Goal: Information Seeking & Learning: Learn about a topic

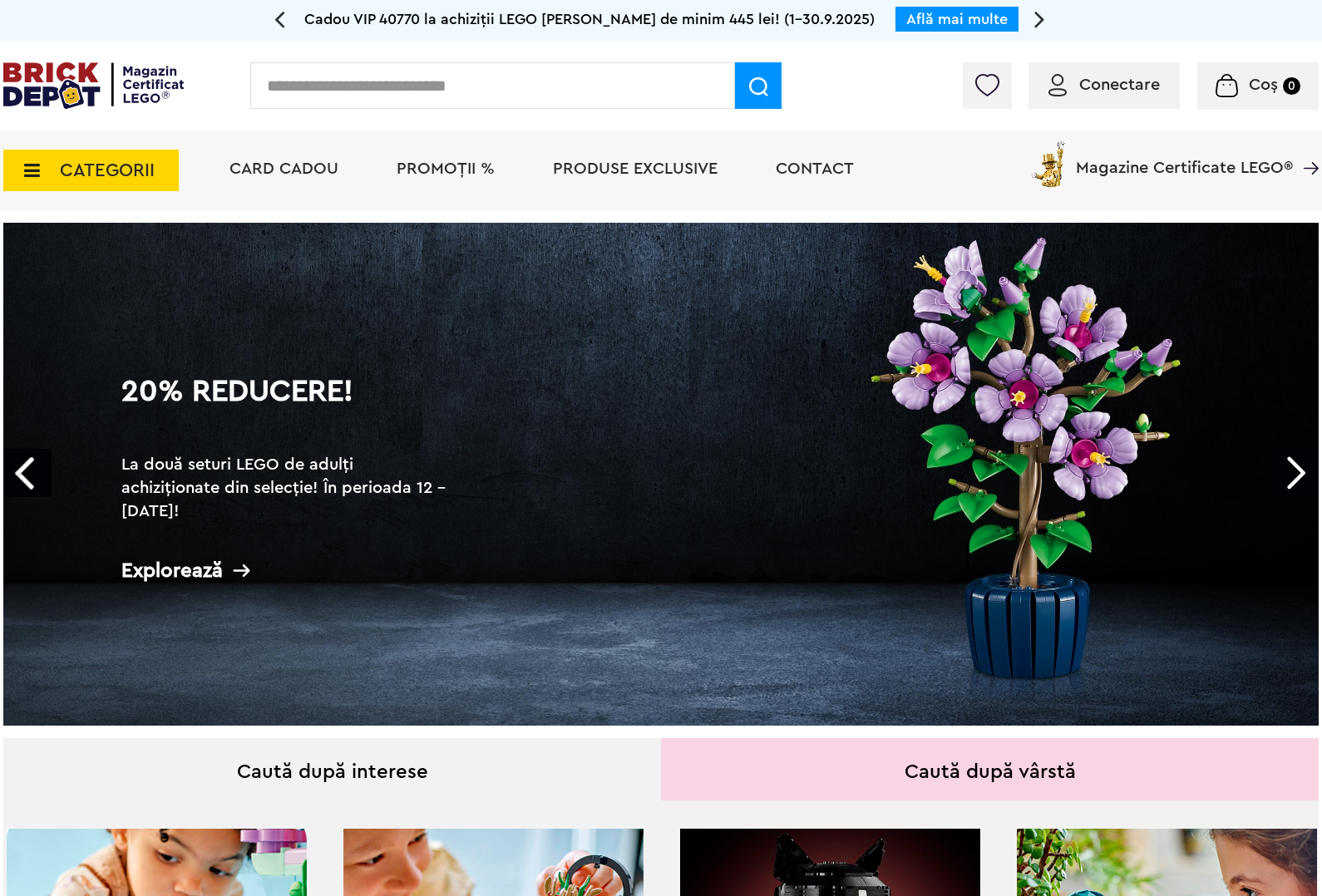
click at [1295, 471] on link "Next" at bounding box center [1294, 473] width 48 height 48
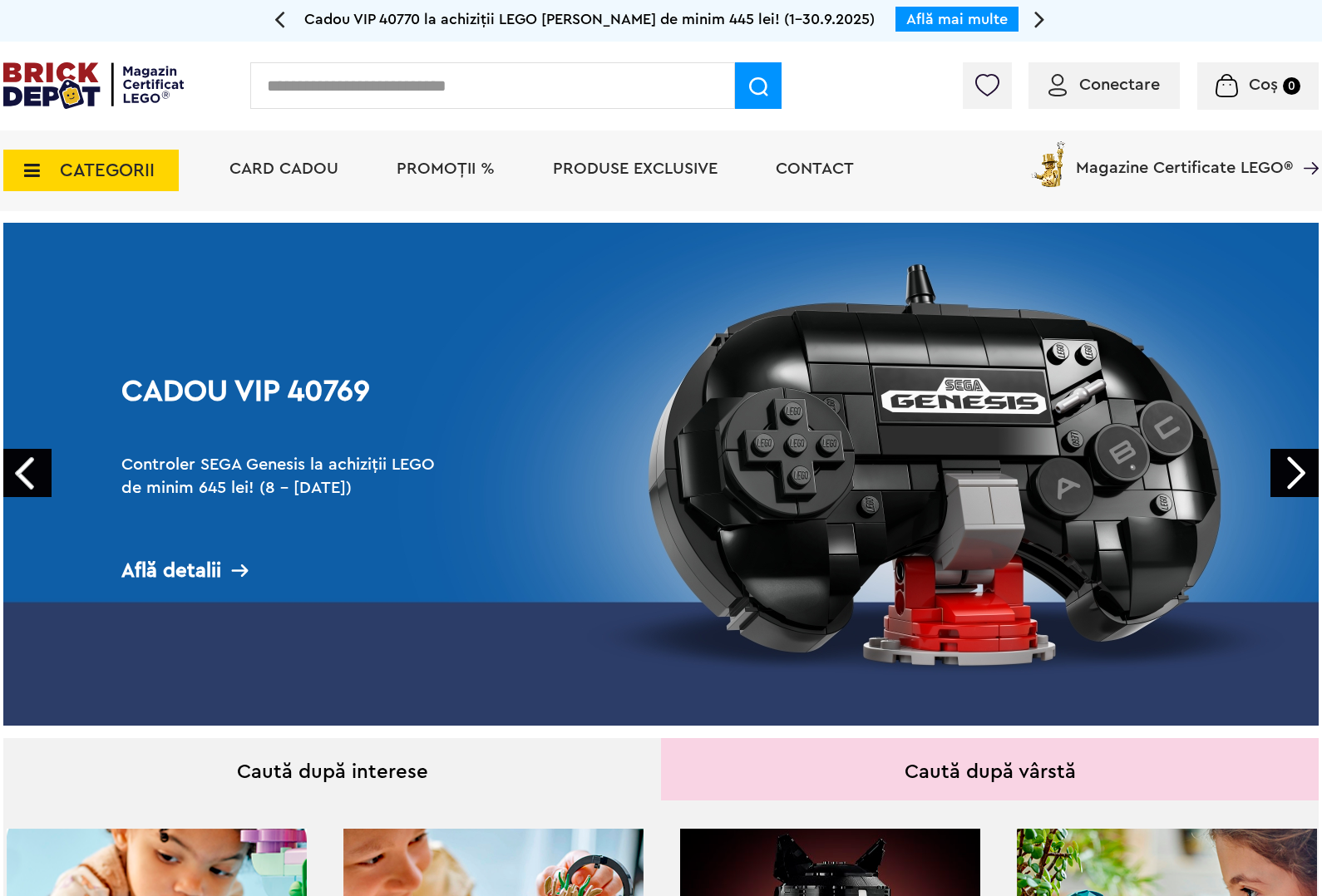
click at [1295, 471] on link "Next" at bounding box center [1294, 473] width 48 height 48
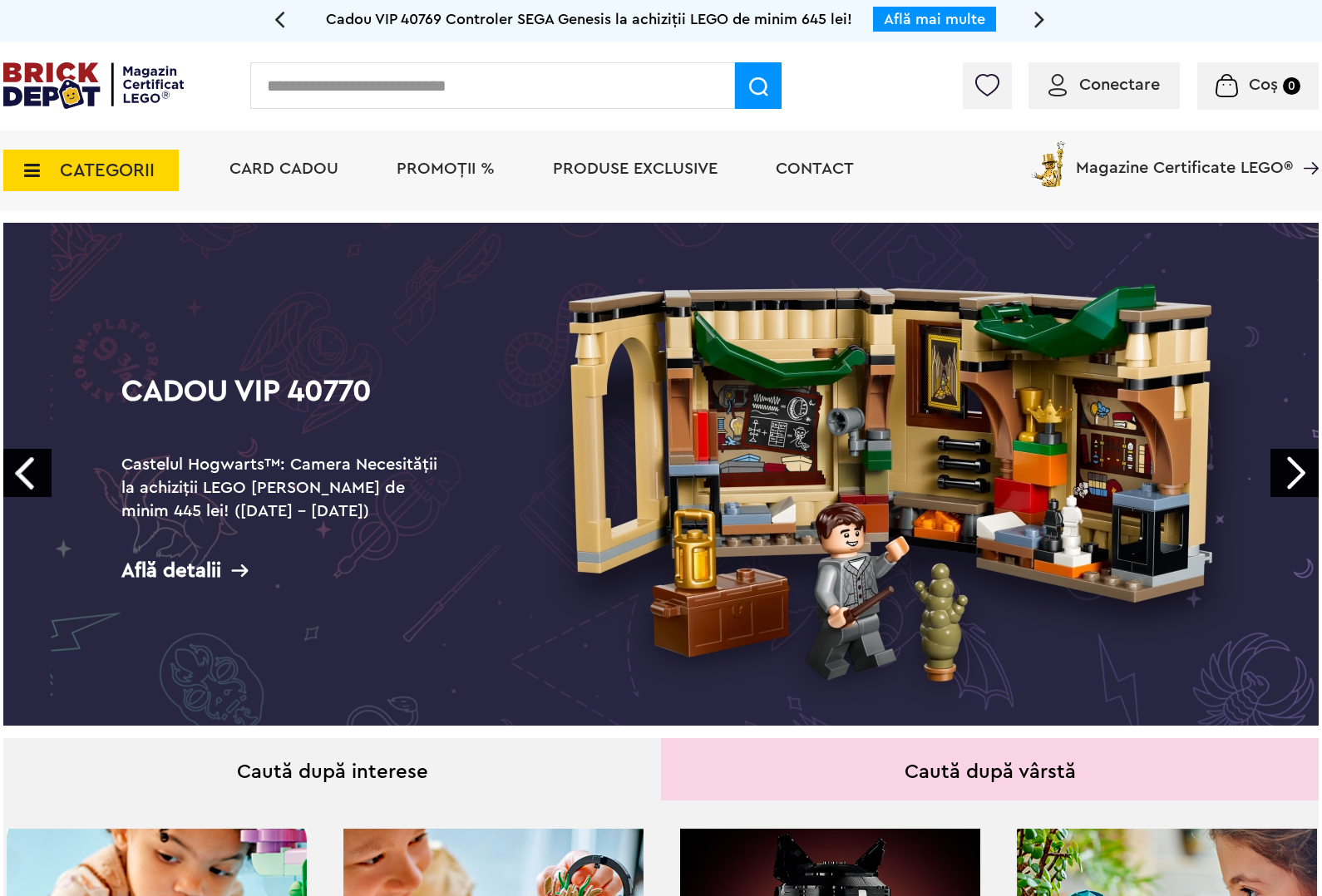
click at [1211, 507] on link "Cadou VIP 40770 Castelul Hogwarts™: Camera Necesității la achiziții LEGO Harry …" at bounding box center [660, 474] width 1315 height 503
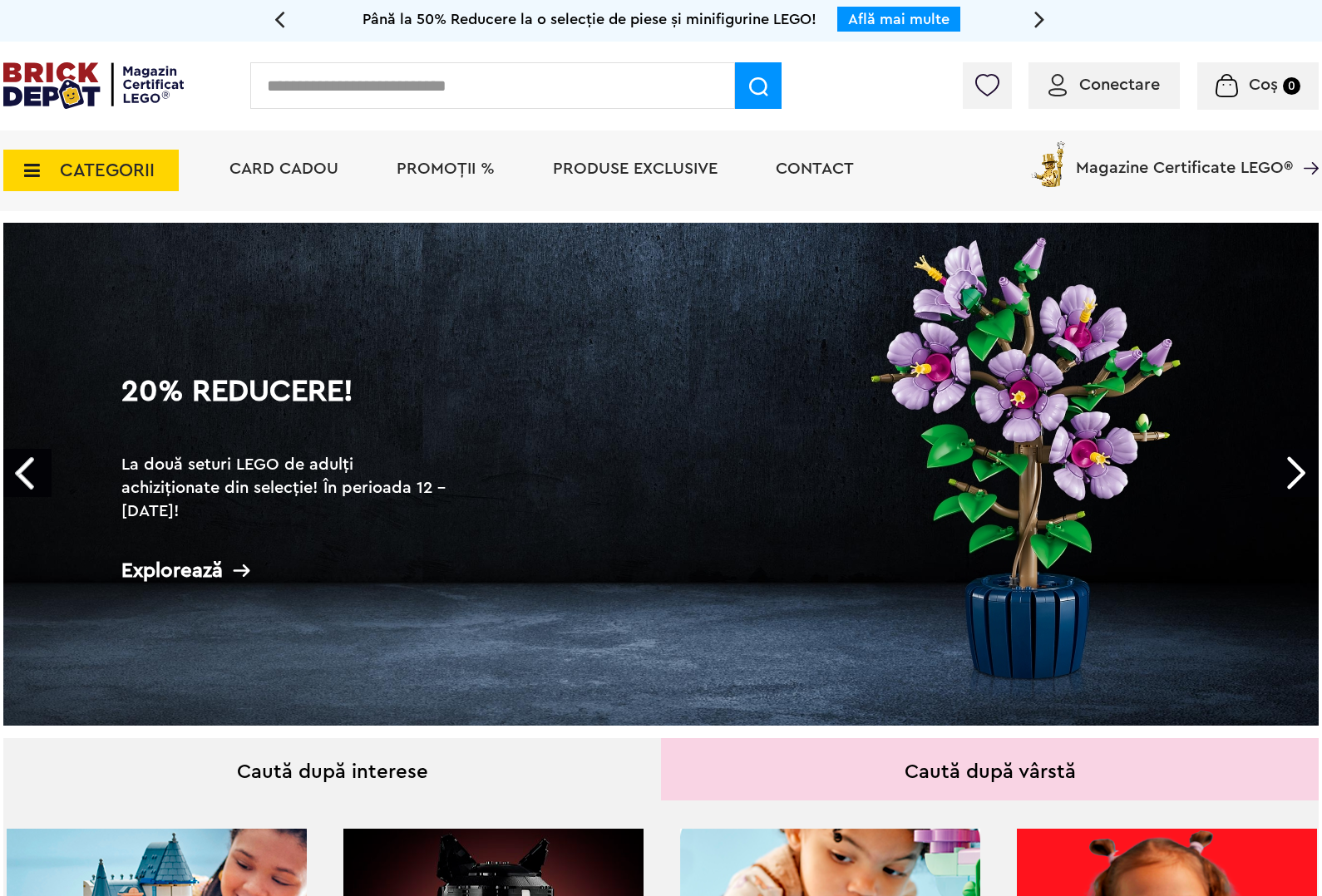
click at [1301, 447] on link "20% Reducere! La două seturi LEGO de adulți achiziționate din selecție! În peri…" at bounding box center [660, 474] width 1315 height 503
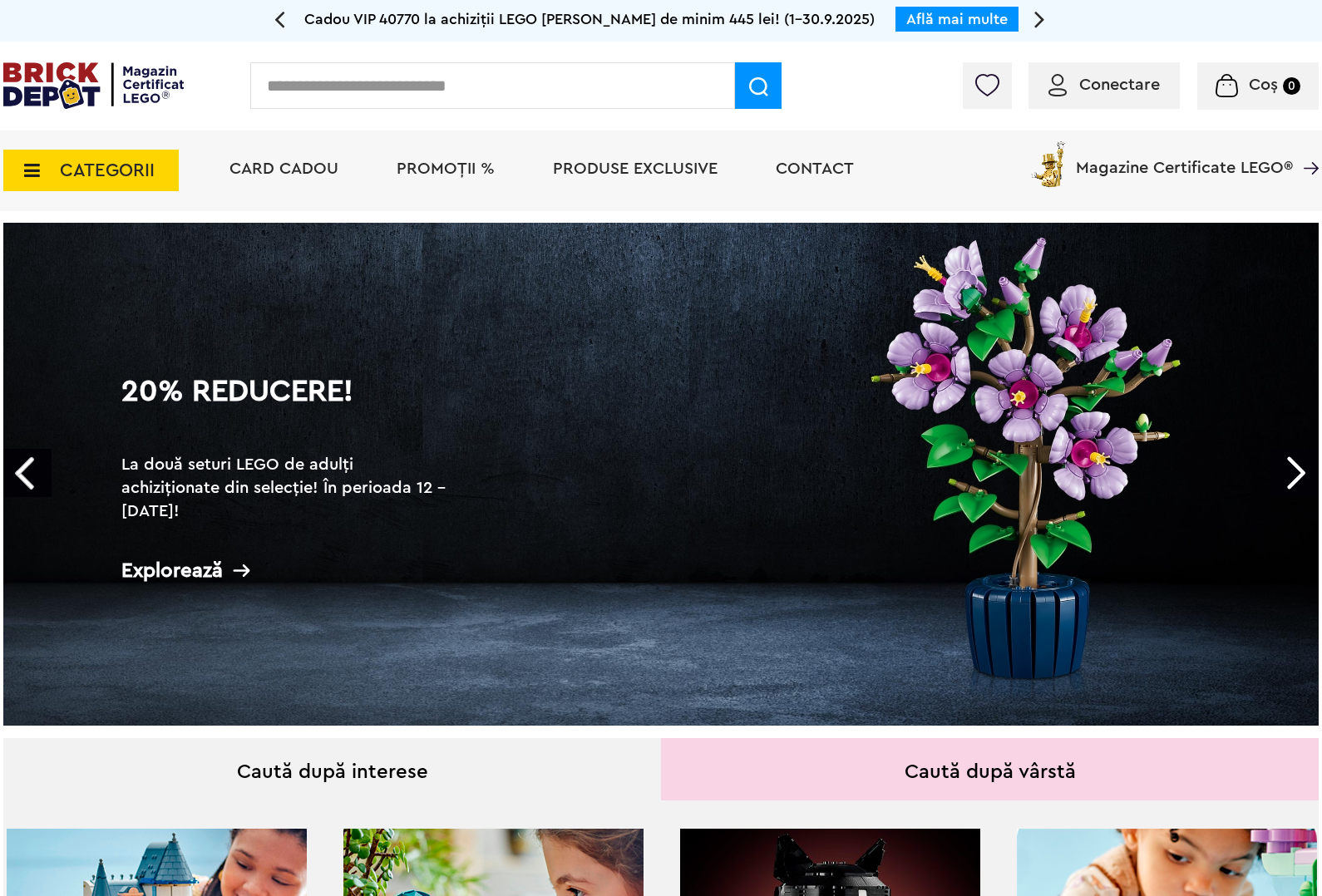
click at [1276, 475] on link "Next" at bounding box center [1294, 473] width 48 height 48
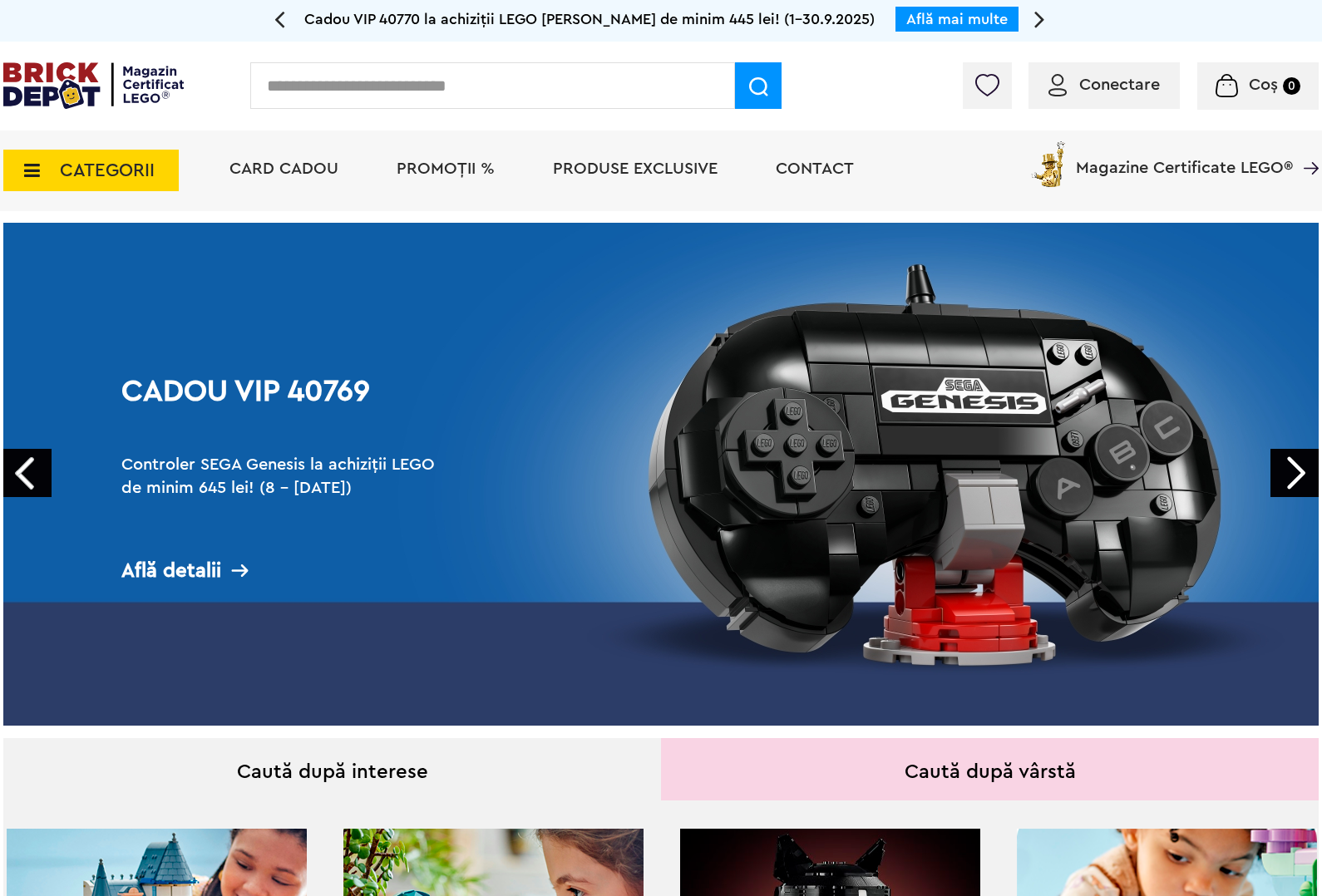
click at [1276, 475] on link "Next" at bounding box center [1294, 473] width 48 height 48
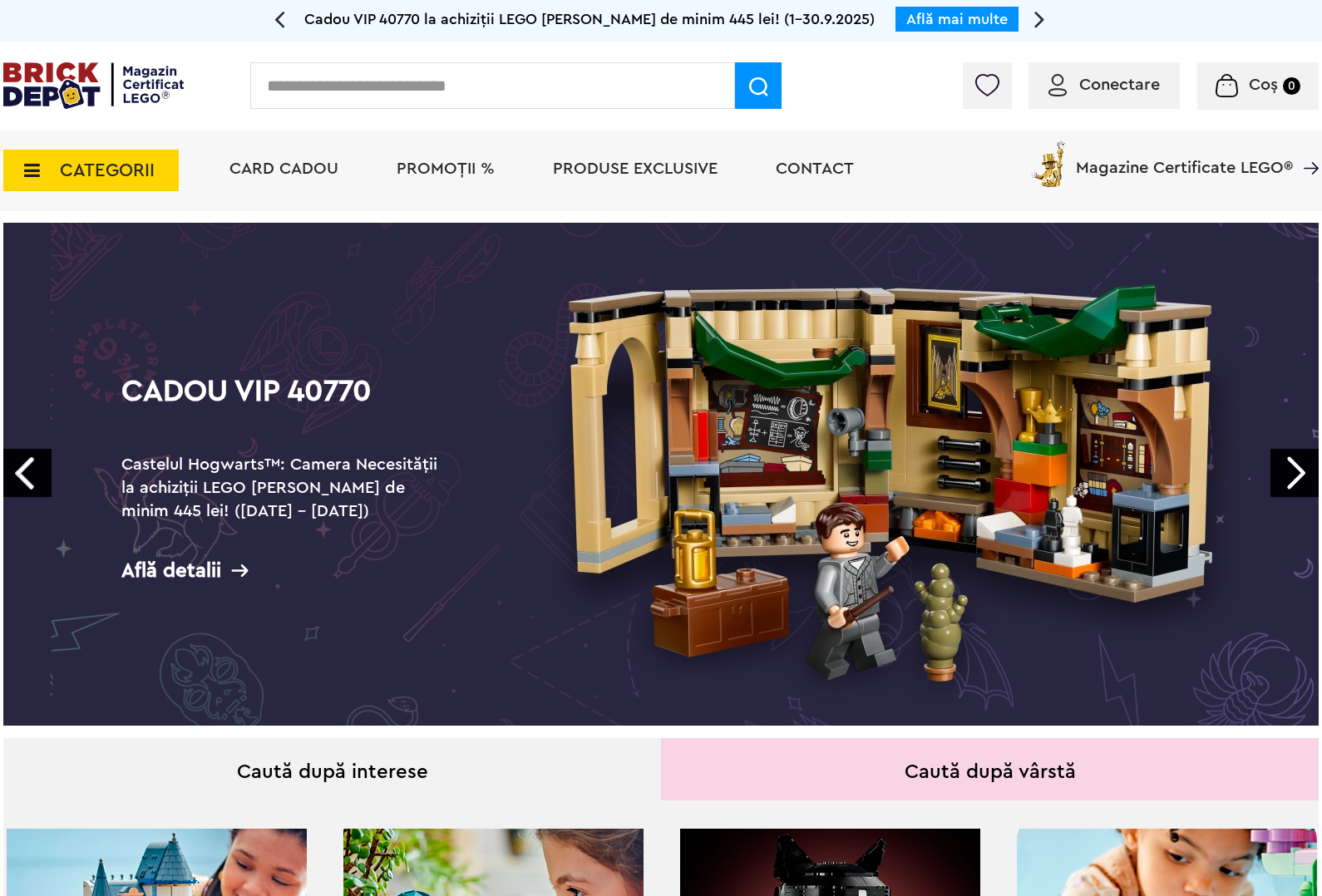
click at [1276, 475] on link "Next" at bounding box center [1294, 473] width 48 height 48
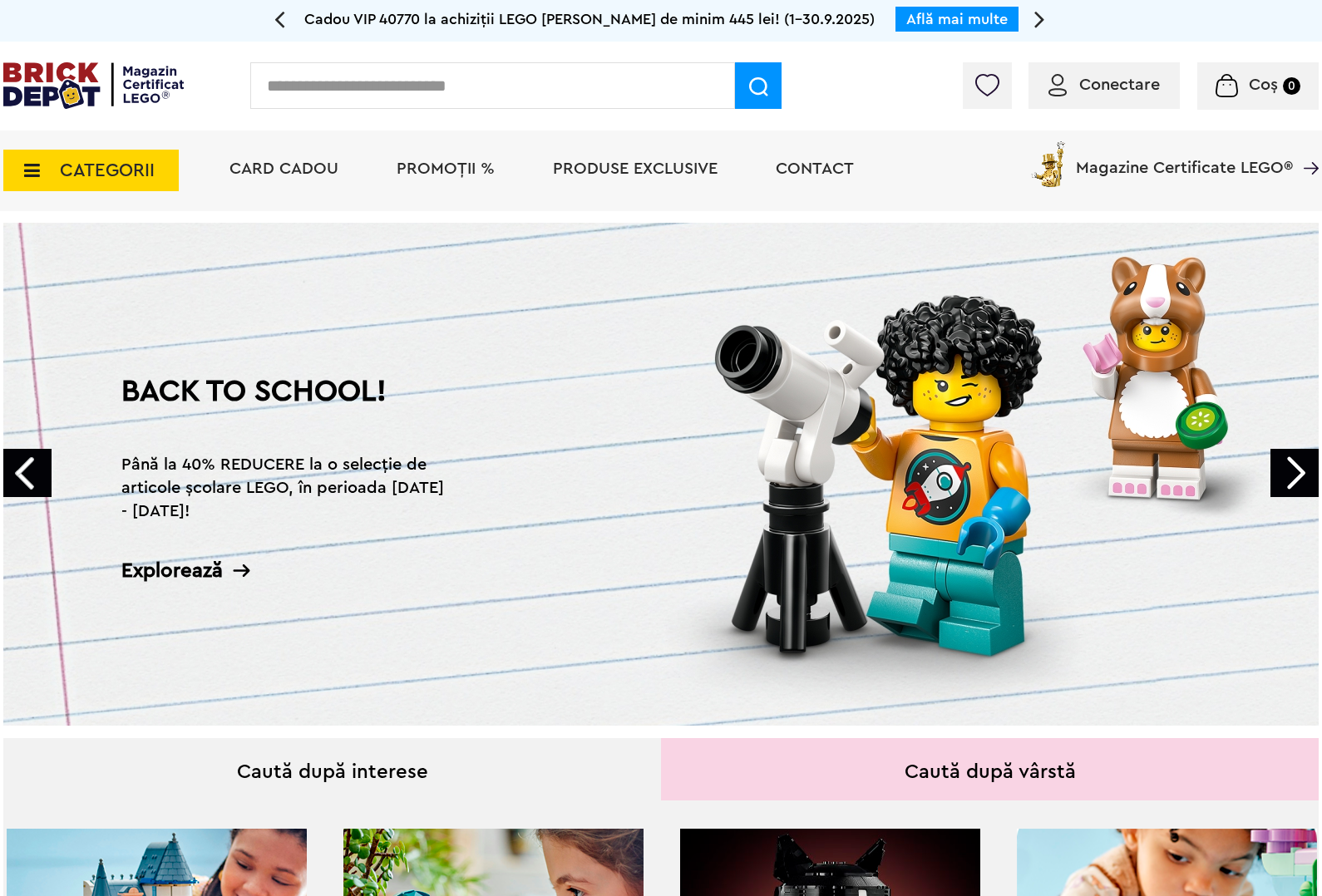
click at [1276, 475] on link "Next" at bounding box center [1294, 473] width 48 height 48
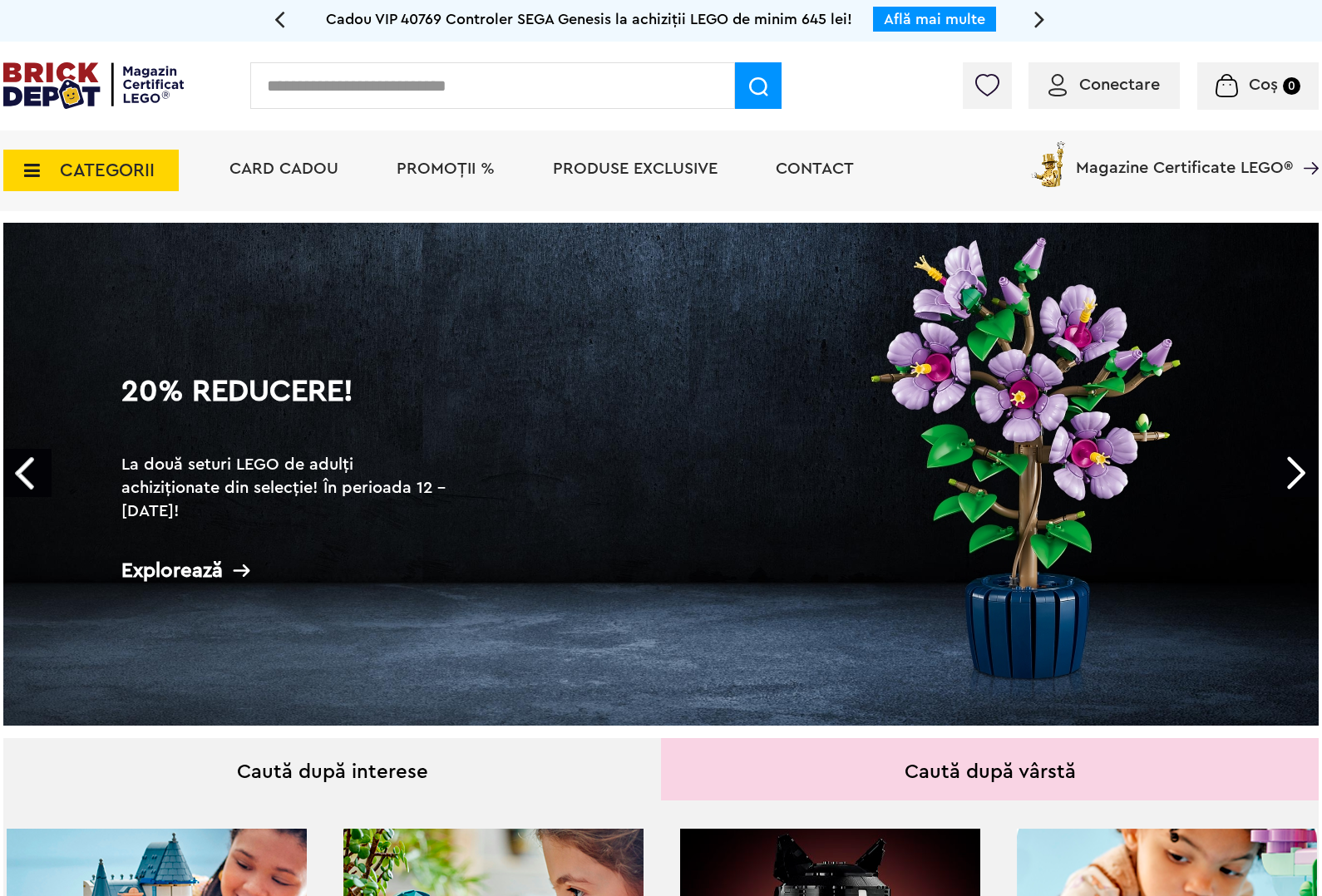
click at [1276, 475] on link "Next" at bounding box center [1294, 473] width 48 height 48
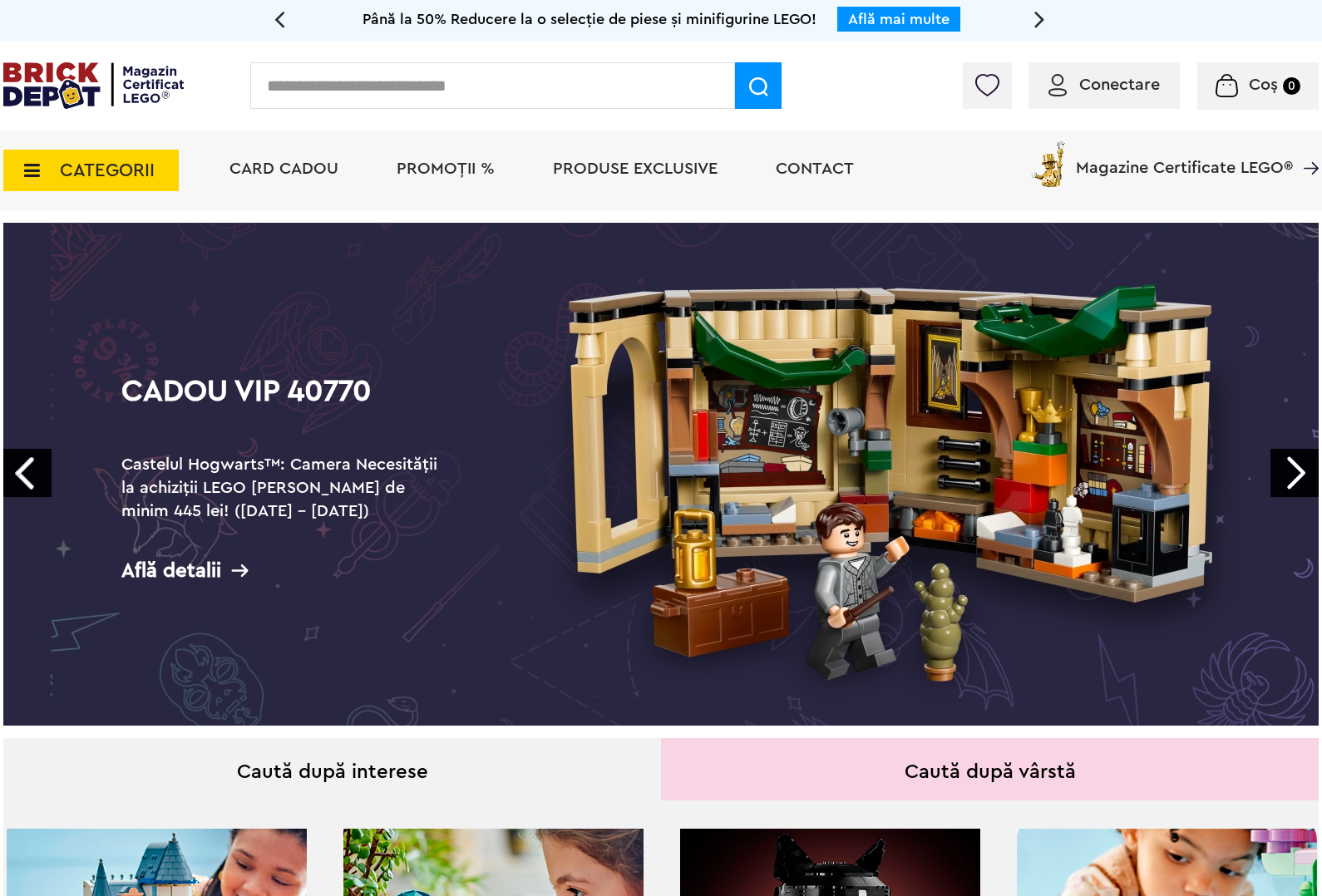
click at [1292, 461] on link "Next" at bounding box center [1294, 473] width 48 height 48
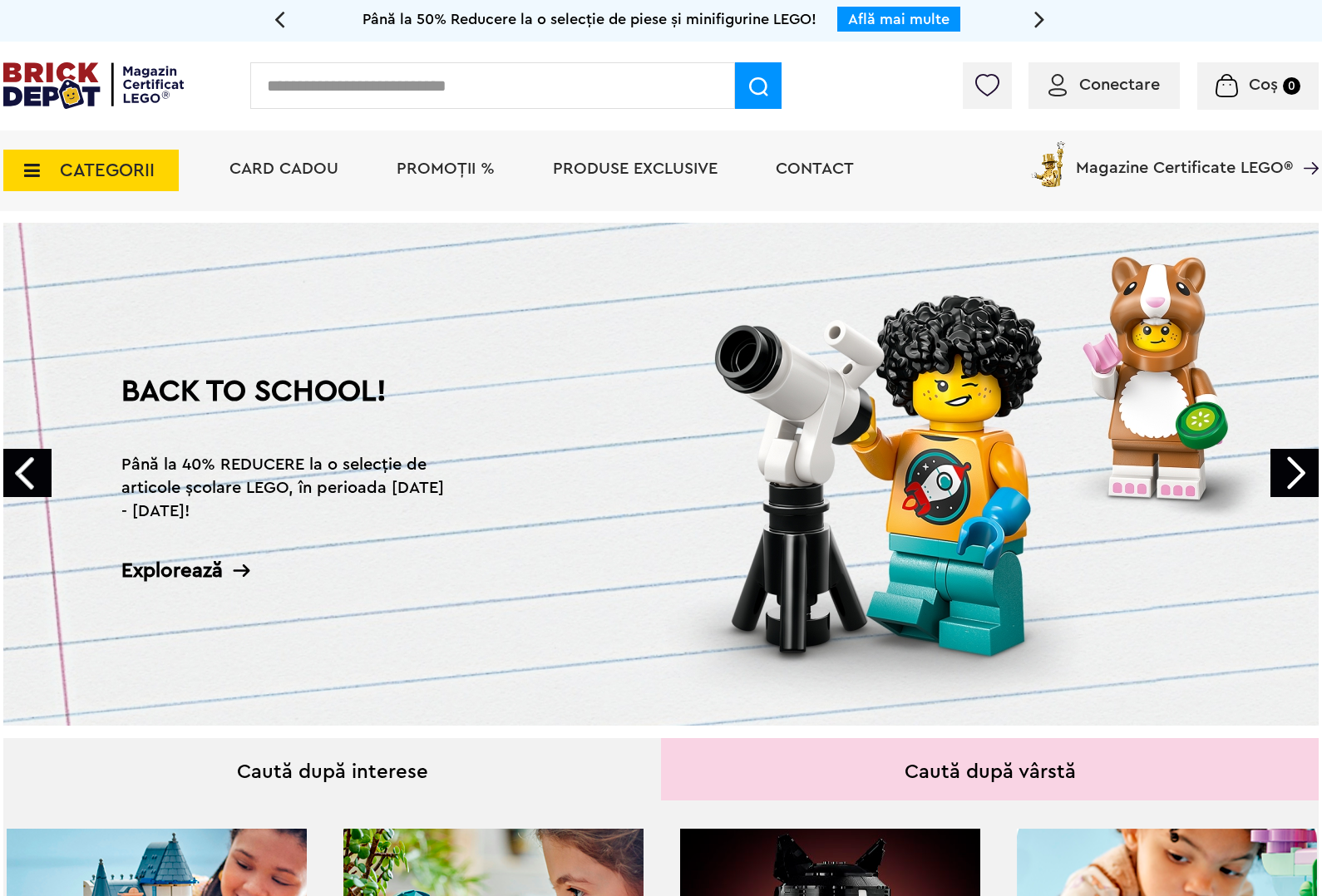
click at [1292, 465] on link "Next" at bounding box center [1294, 473] width 48 height 48
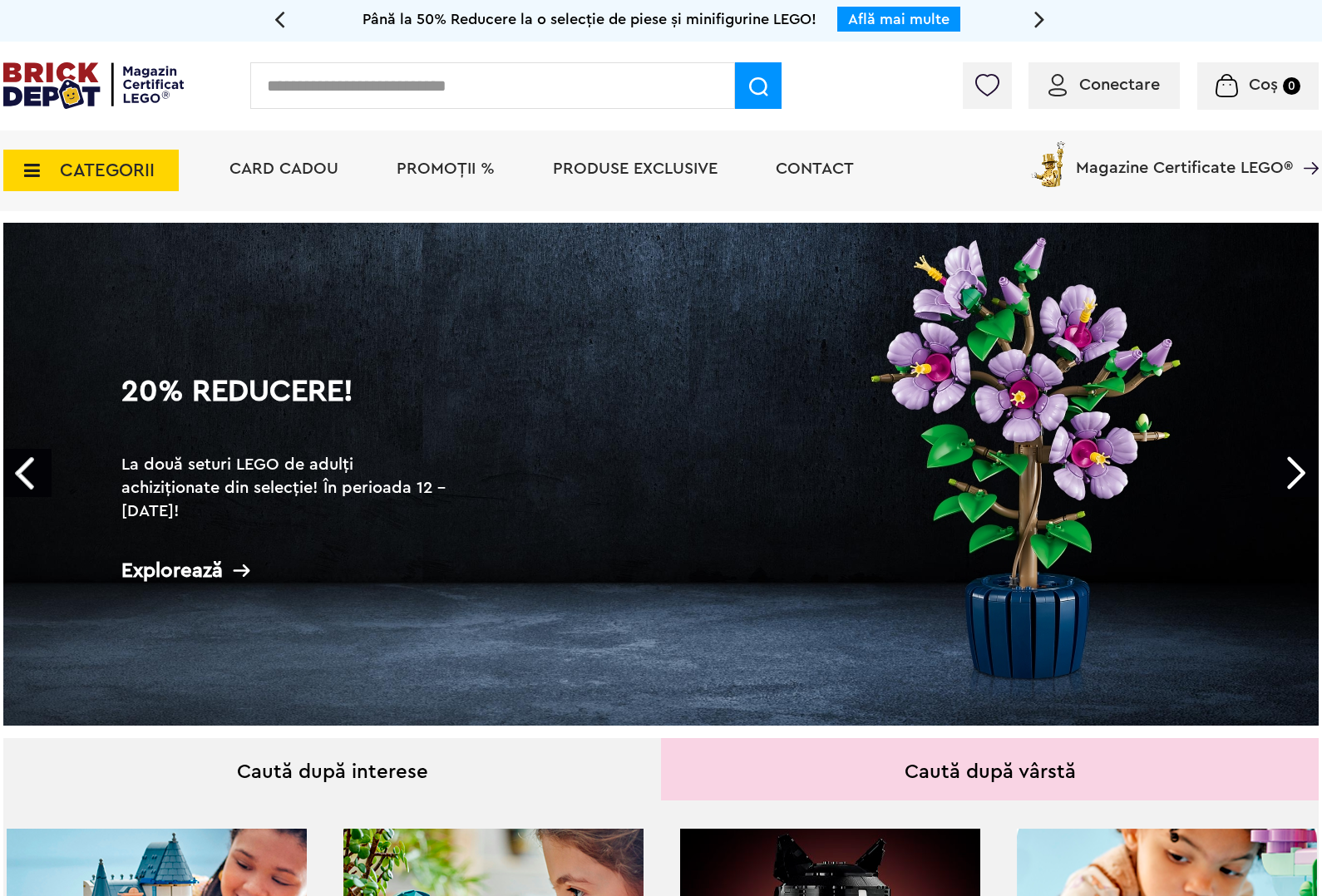
click at [1053, 499] on link "20% Reducere! La două seturi LEGO de adulți achiziționate din selecție! În peri…" at bounding box center [660, 474] width 1315 height 503
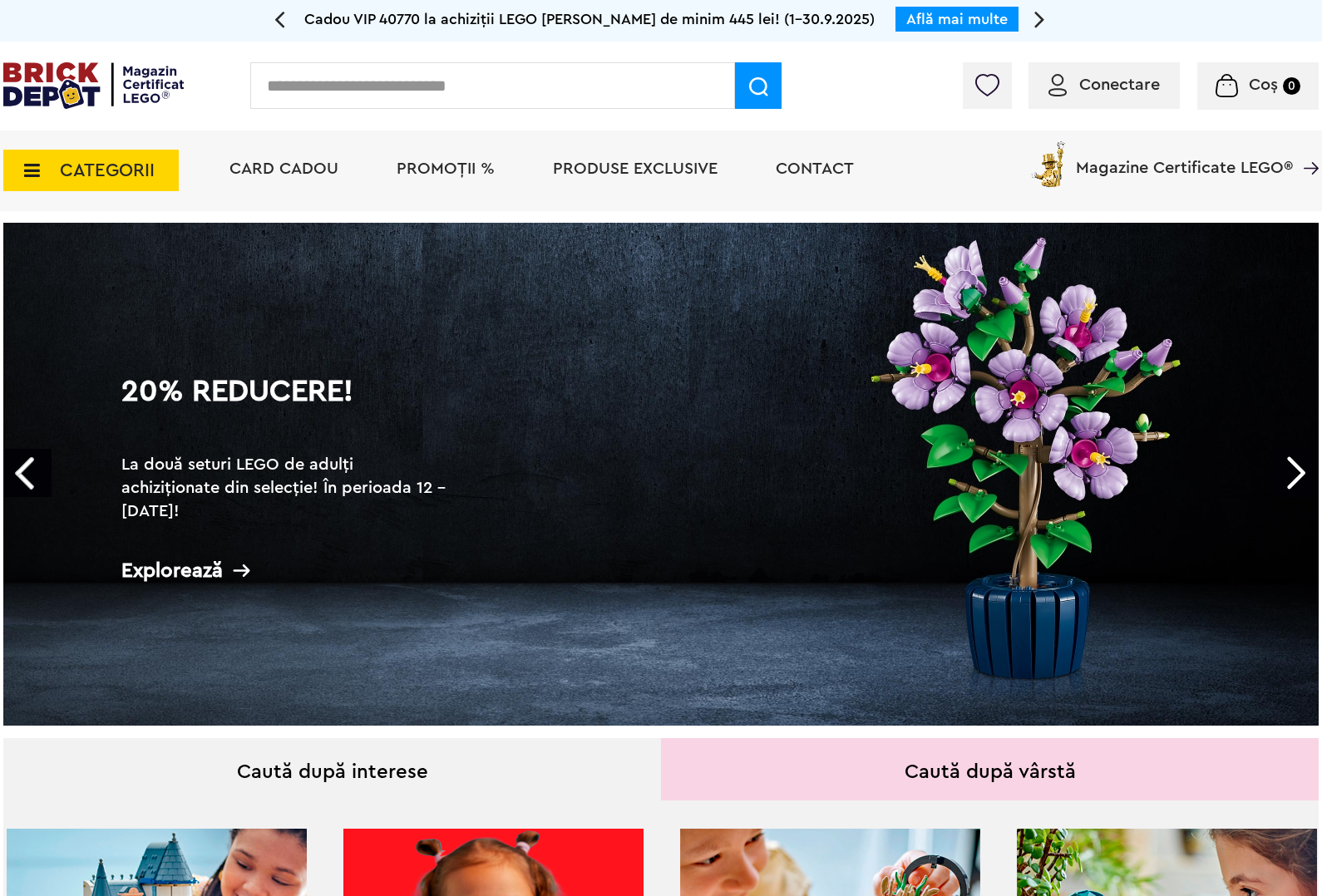
click at [1273, 451] on link "Next" at bounding box center [1294, 473] width 48 height 48
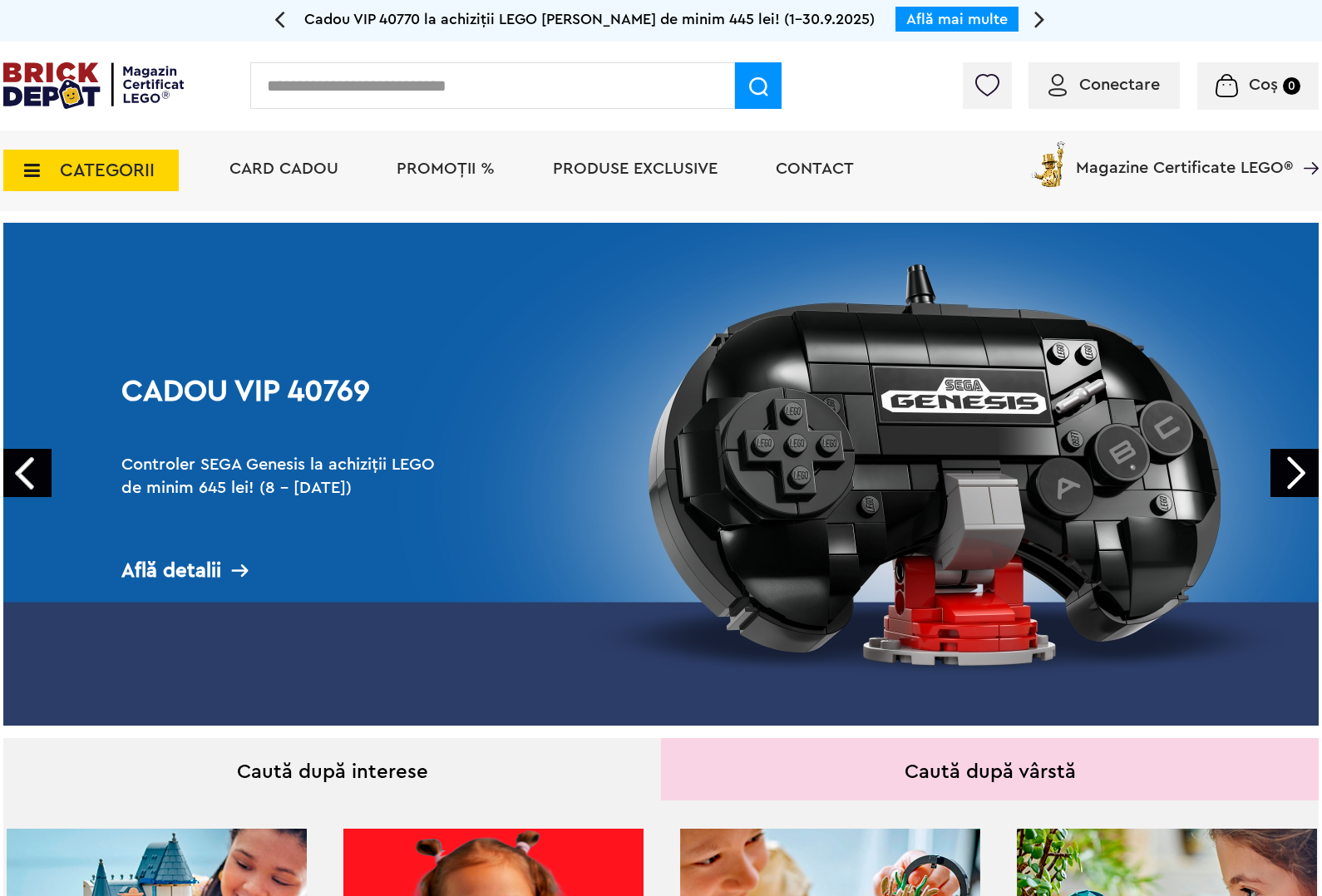
click at [1064, 487] on link "Cadou VIP 40769 Controler SEGA Genesis la achiziții LEGO de minim 645 lei! (8 -…" at bounding box center [660, 474] width 1315 height 503
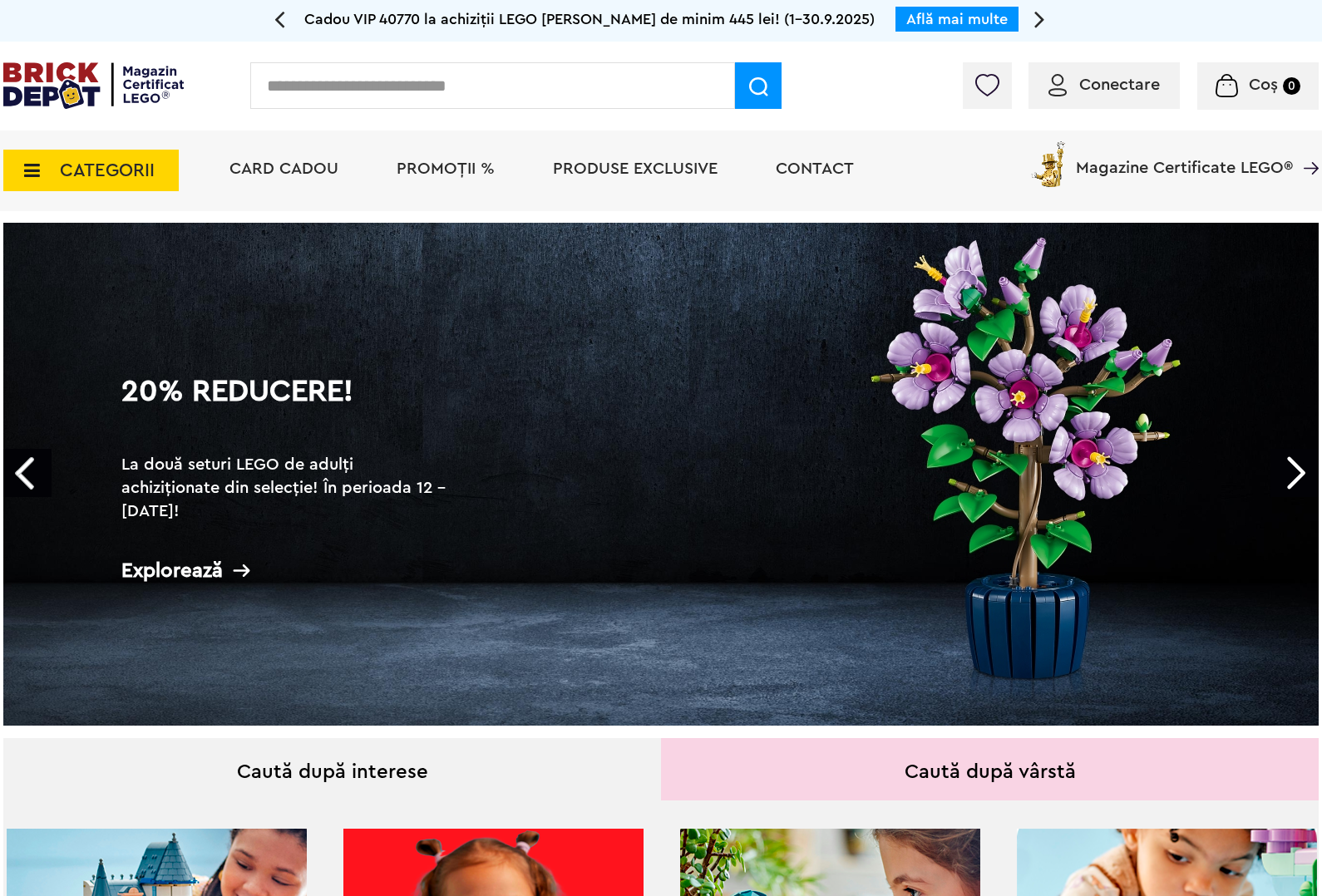
click at [1274, 471] on link "Next" at bounding box center [1294, 473] width 48 height 48
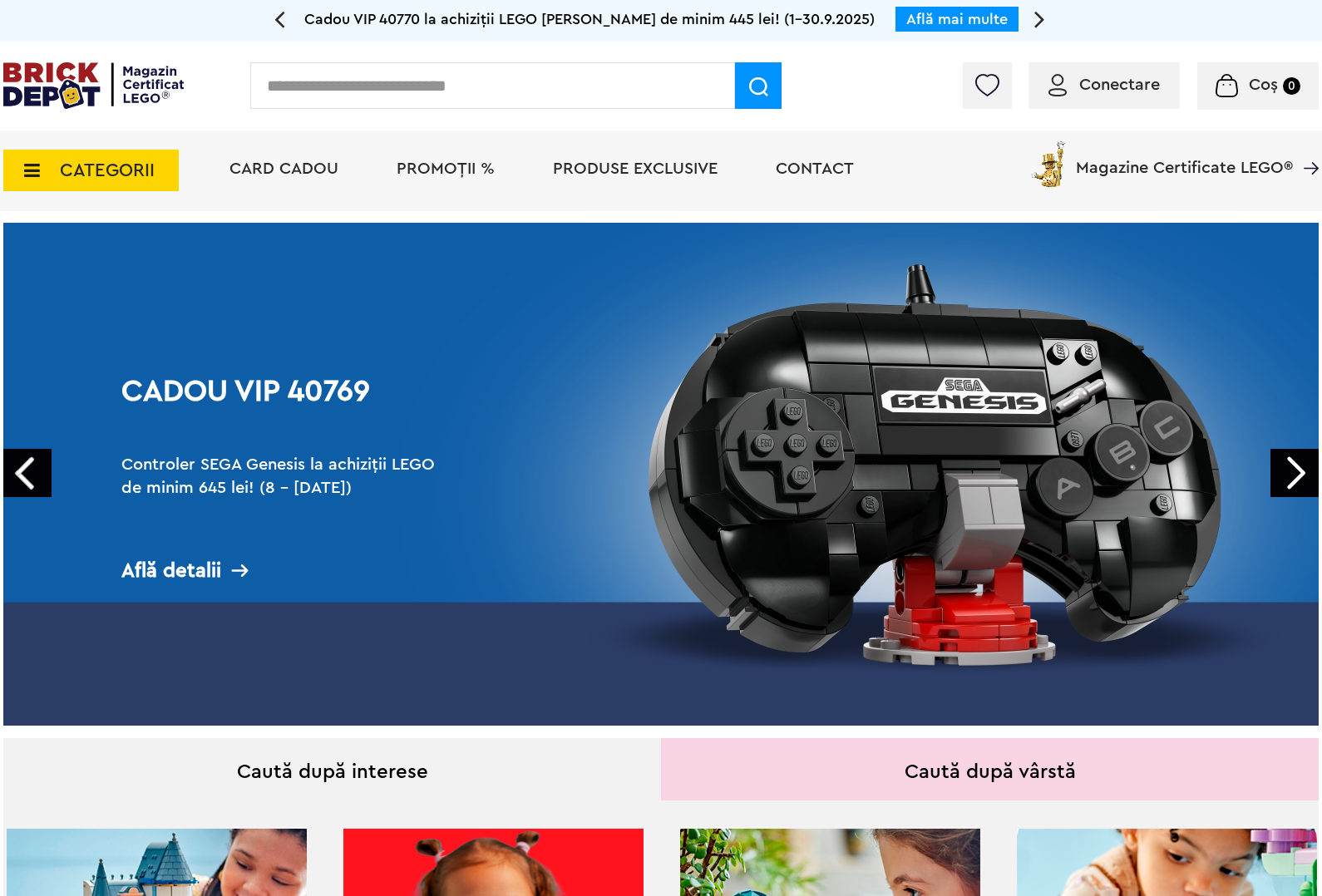
click at [1274, 471] on link "Next" at bounding box center [1294, 473] width 48 height 48
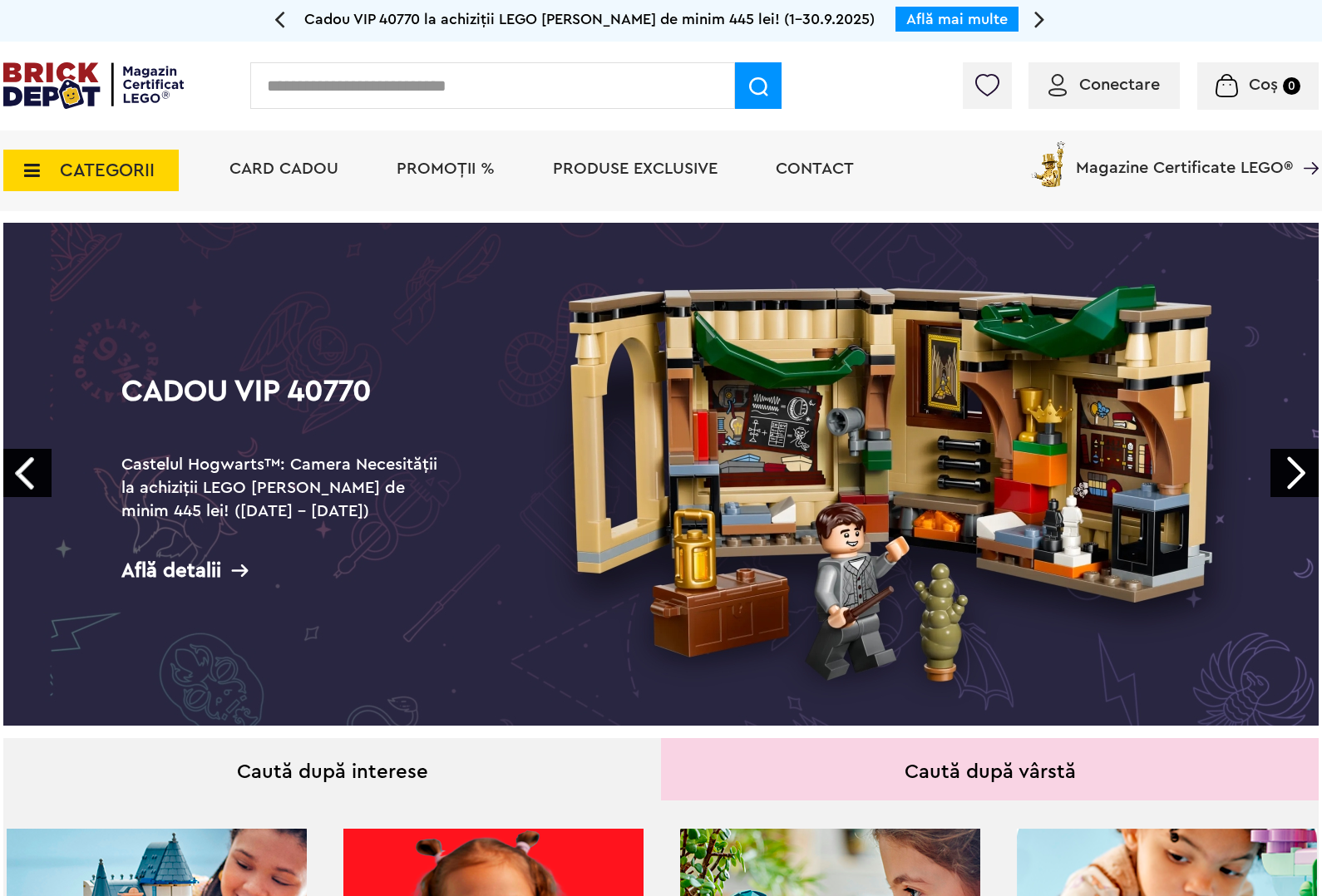
click at [1155, 470] on link "Cadou VIP 40770 Castelul Hogwarts™: Camera Necesității la achiziții LEGO Harry …" at bounding box center [660, 474] width 1315 height 503
